Goal: Navigation & Orientation: Go to known website

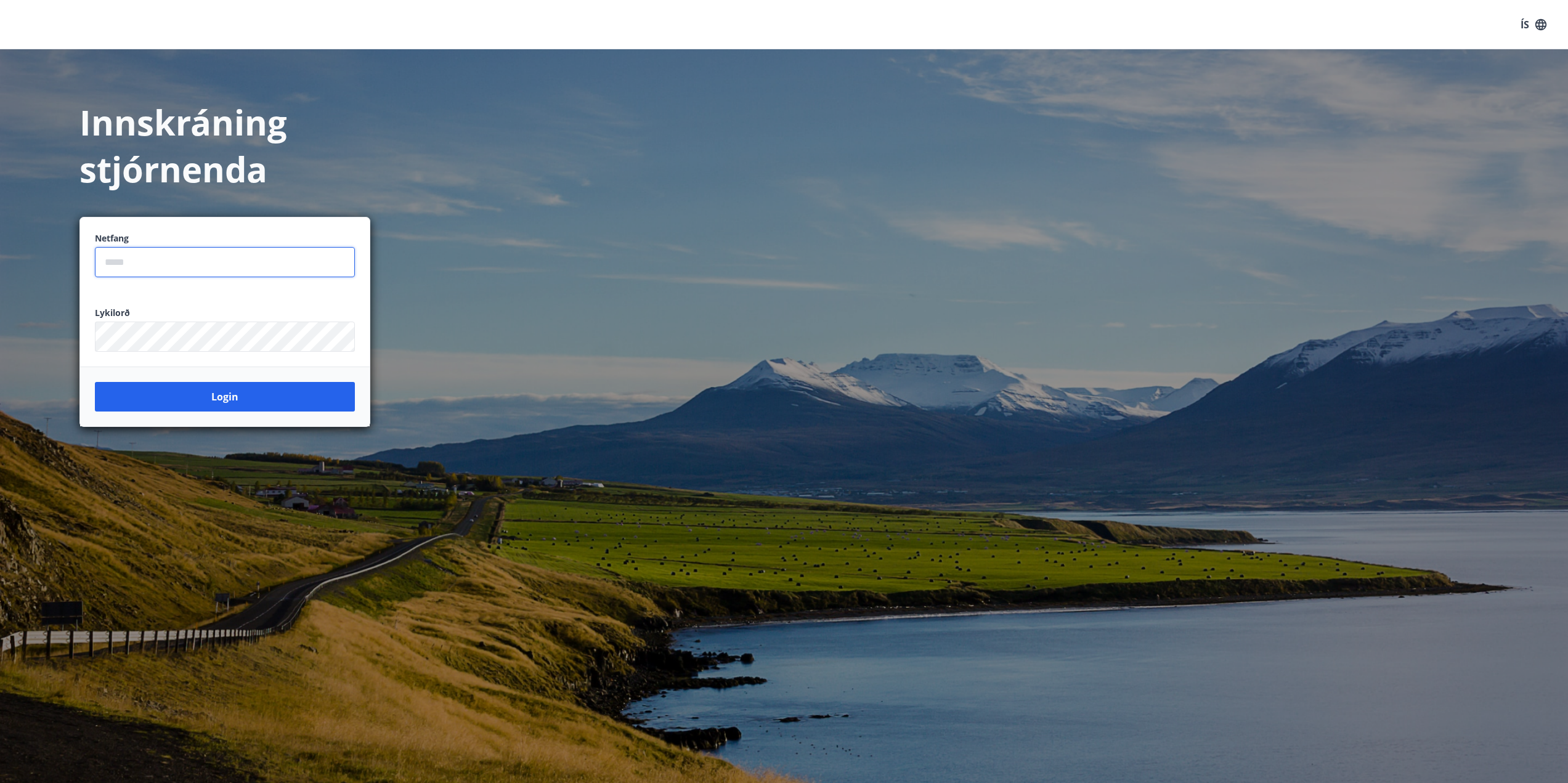
click at [270, 265] on input "email" at bounding box center [225, 262] width 260 height 30
